Goal: Task Accomplishment & Management: Complete application form

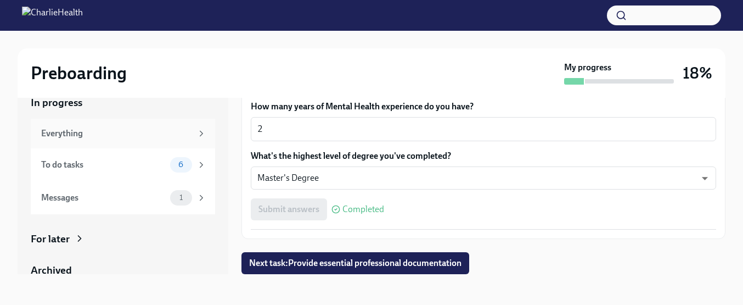
scroll to position [78, 0]
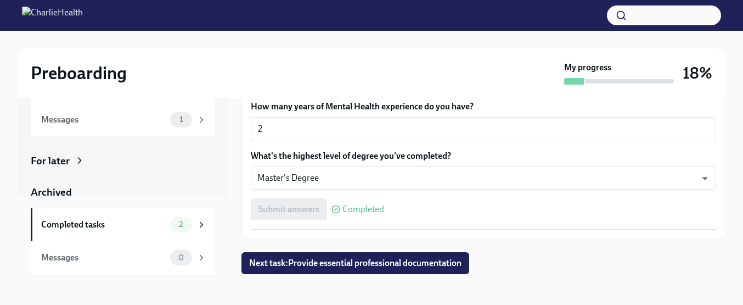
click at [68, 159] on div "For later" at bounding box center [50, 161] width 39 height 14
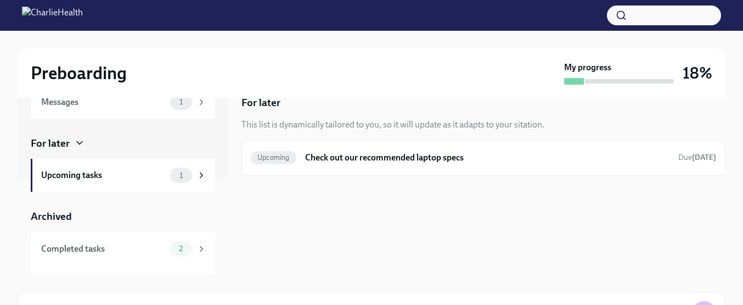
scroll to position [120, 0]
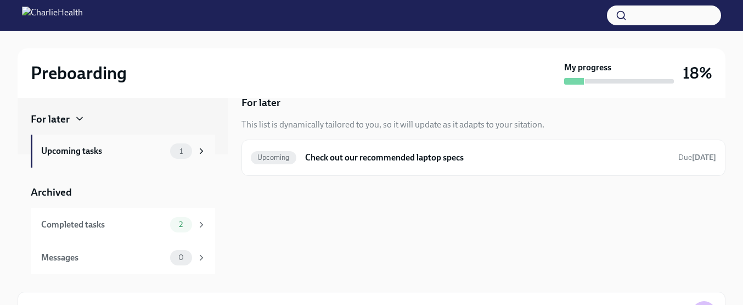
click at [134, 156] on div "Upcoming tasks" at bounding box center [103, 151] width 125 height 12
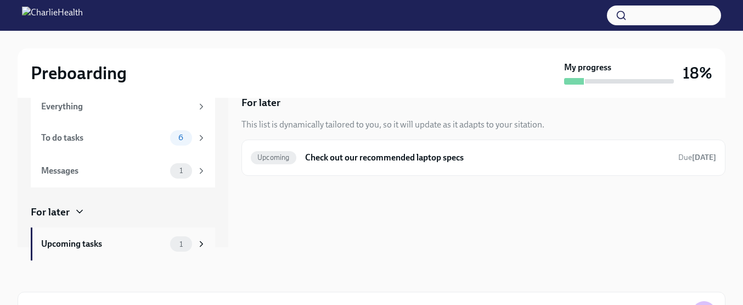
scroll to position [0, 0]
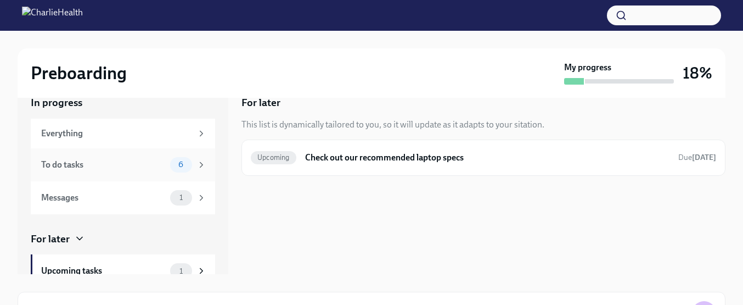
click at [142, 164] on div "To do tasks" at bounding box center [103, 165] width 125 height 12
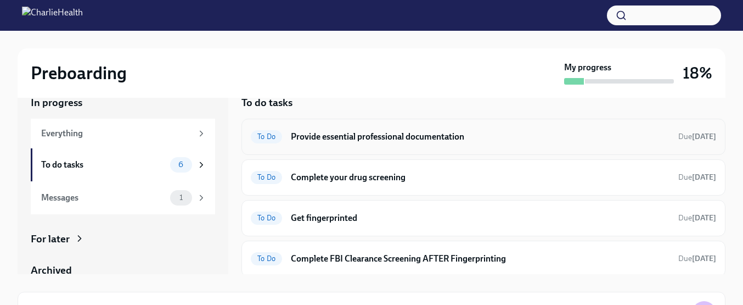
click at [403, 130] on div "To Do Provide essential professional documentation Due [DATE]" at bounding box center [484, 137] width 466 height 18
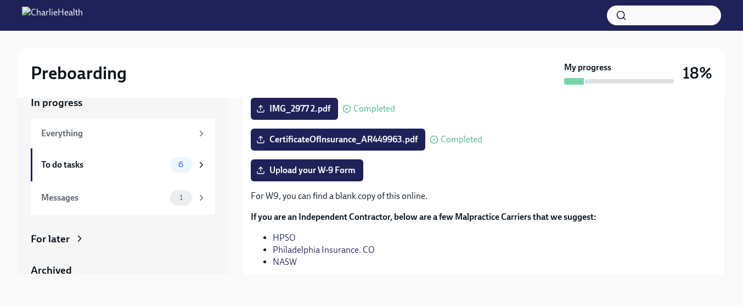
scroll to position [214, 0]
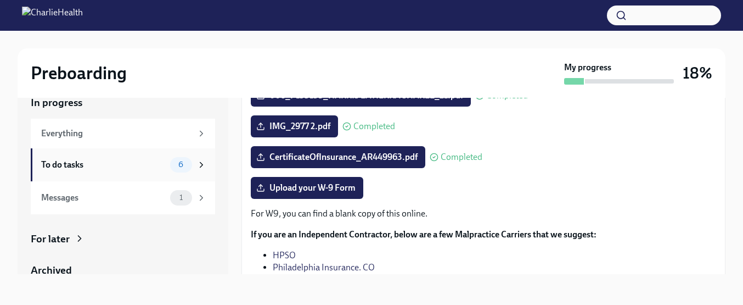
click at [113, 160] on div "To do tasks" at bounding box center [103, 165] width 125 height 12
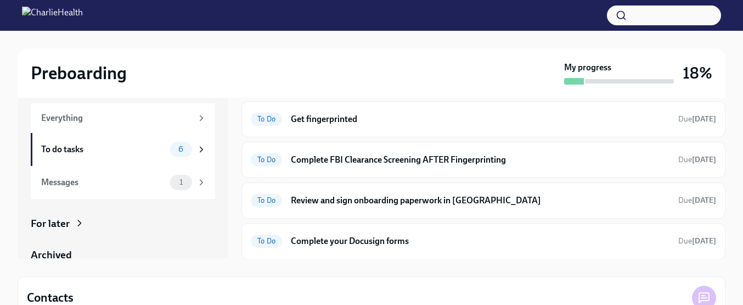
scroll to position [44, 0]
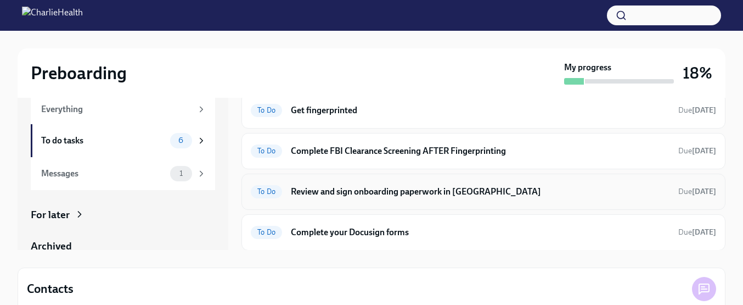
click at [404, 195] on h6 "Review and sign onboarding paperwork in [GEOGRAPHIC_DATA]" at bounding box center [480, 192] width 379 height 12
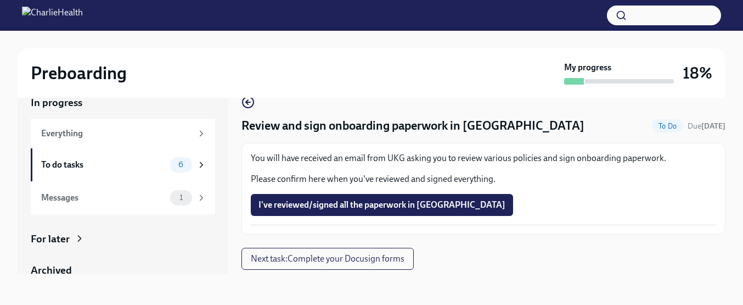
scroll to position [20, 0]
click at [111, 161] on div "To do tasks" at bounding box center [103, 165] width 125 height 12
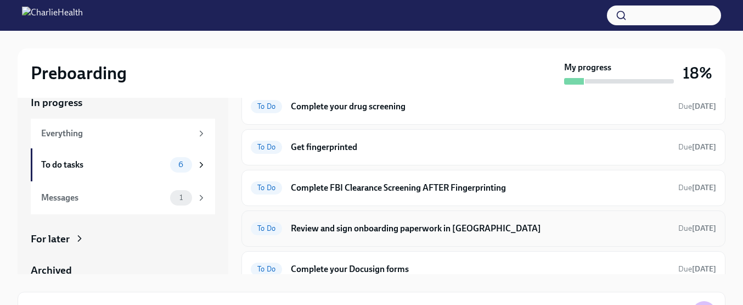
scroll to position [83, 0]
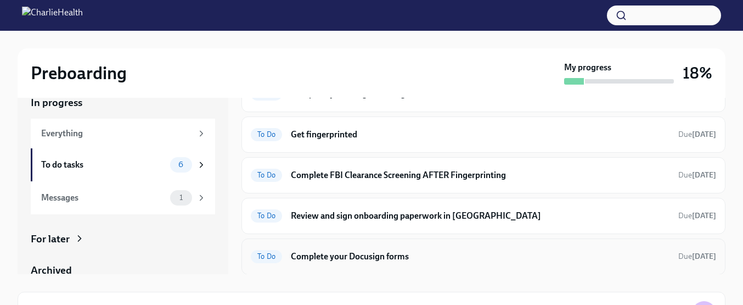
click at [372, 256] on h6 "Complete your Docusign forms" at bounding box center [480, 256] width 379 height 12
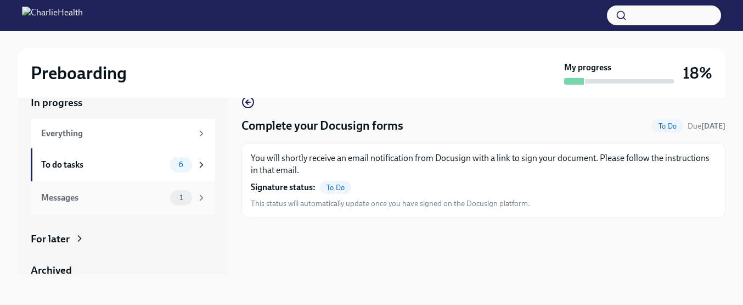
click at [125, 188] on div "Messages 1" at bounding box center [123, 197] width 184 height 33
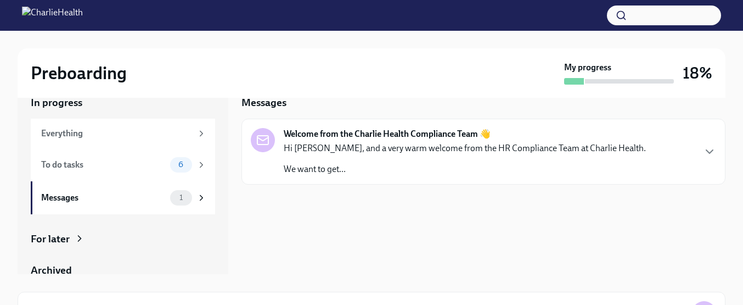
click at [372, 186] on div "Messages Welcome from the Charlie Health Compliance Team 👋 Hi [PERSON_NAME], an…" at bounding box center [484, 176] width 484 height 196
click at [389, 170] on p "We want to get..." at bounding box center [465, 169] width 362 height 12
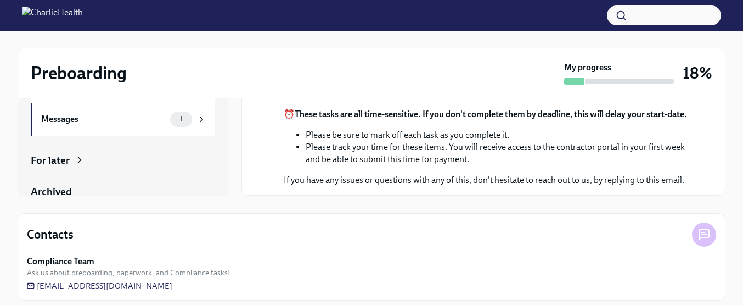
scroll to position [107, 0]
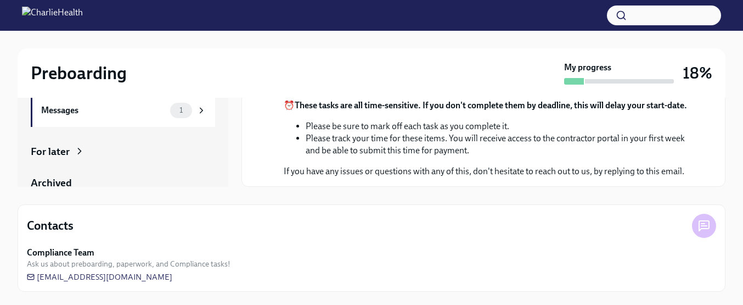
click at [97, 152] on div "For later" at bounding box center [123, 151] width 184 height 14
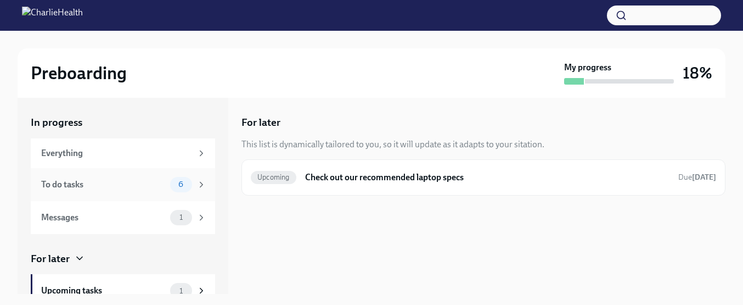
click at [160, 193] on div "To do tasks 6" at bounding box center [123, 184] width 184 height 33
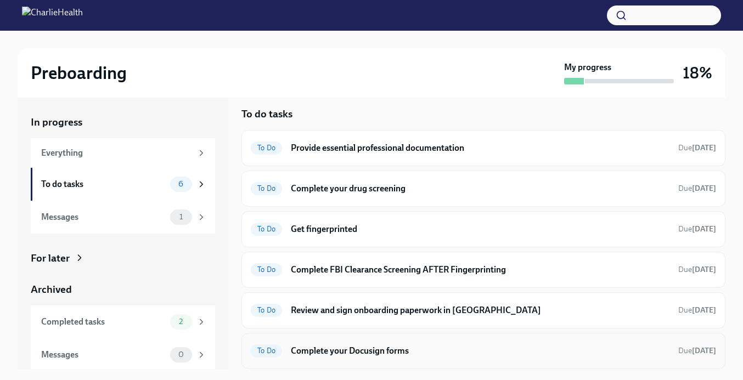
scroll to position [8, 0]
click at [106, 182] on div "To do tasks" at bounding box center [103, 184] width 125 height 12
click at [357, 156] on div "To Do Provide essential professional documentation Due [DATE]" at bounding box center [484, 149] width 466 height 18
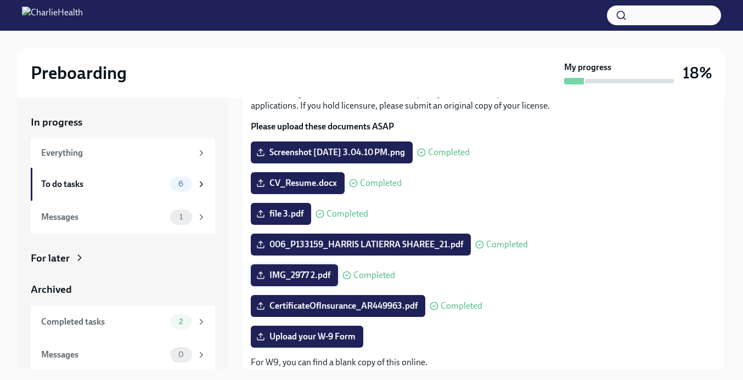
scroll to position [98, 0]
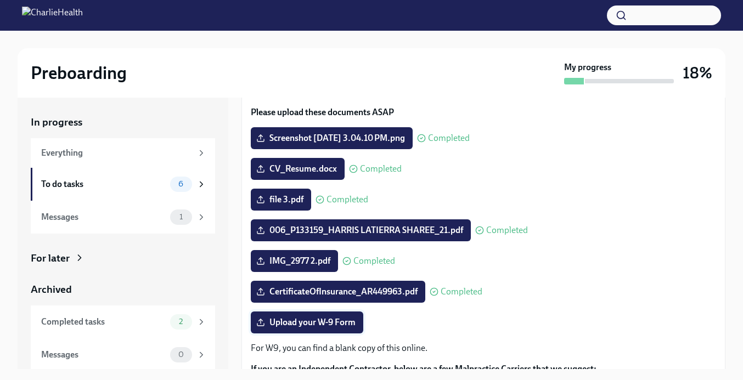
click at [316, 304] on span "Upload your W-9 Form" at bounding box center [307, 322] width 97 height 11
click at [0, 0] on input "Upload your W-9 Form" at bounding box center [0, 0] width 0 height 0
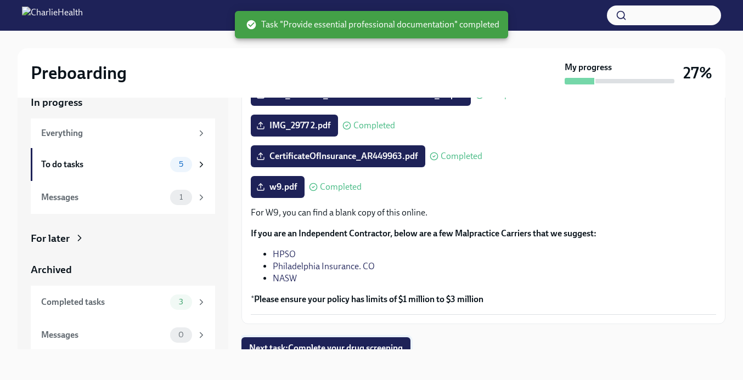
scroll to position [224, 0]
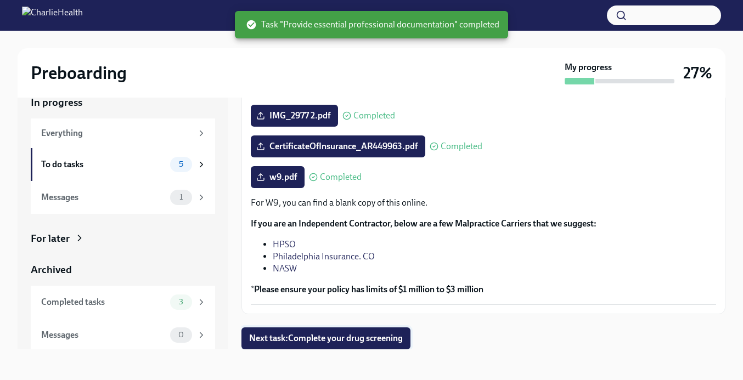
click at [349, 304] on span "Next task : Complete your drug screening" at bounding box center [326, 338] width 154 height 11
